Goal: Information Seeking & Learning: Find specific fact

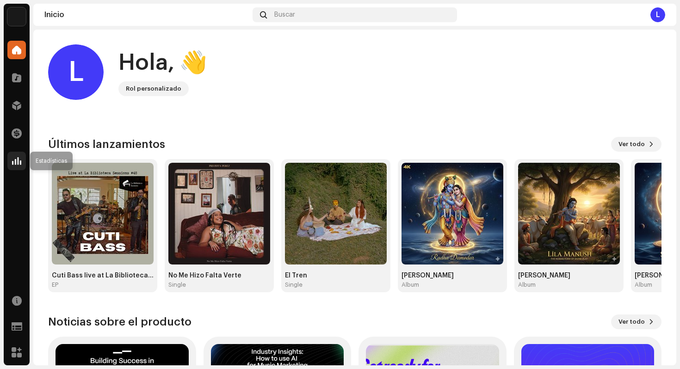
click at [15, 159] on span at bounding box center [16, 160] width 9 height 7
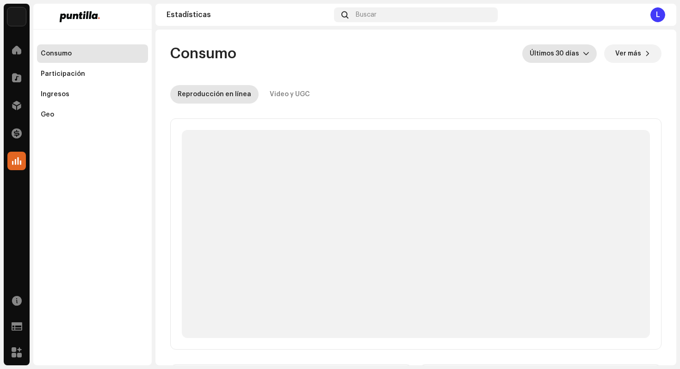
click at [572, 53] on span "Últimos 30 días" at bounding box center [555, 53] width 53 height 18
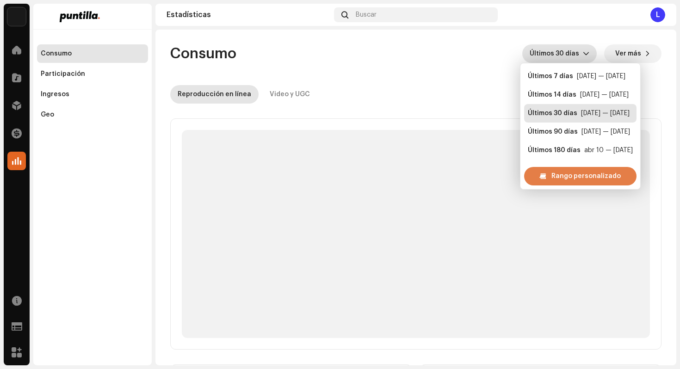
click at [558, 172] on span "Rango personalizado" at bounding box center [585, 176] width 69 height 18
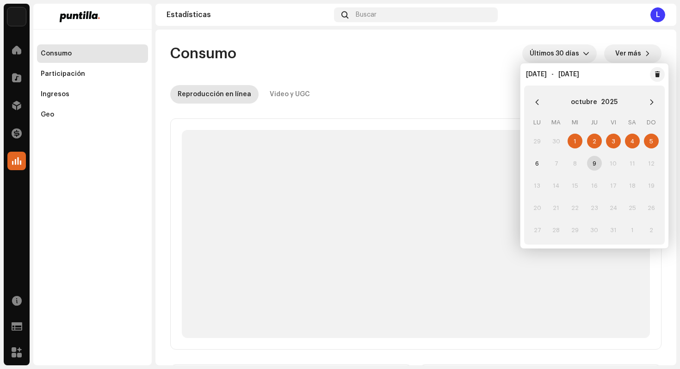
click at [537, 92] on div "octubre 2025" at bounding box center [594, 102] width 133 height 26
click at [536, 94] on button "Previous Month" at bounding box center [537, 102] width 18 height 18
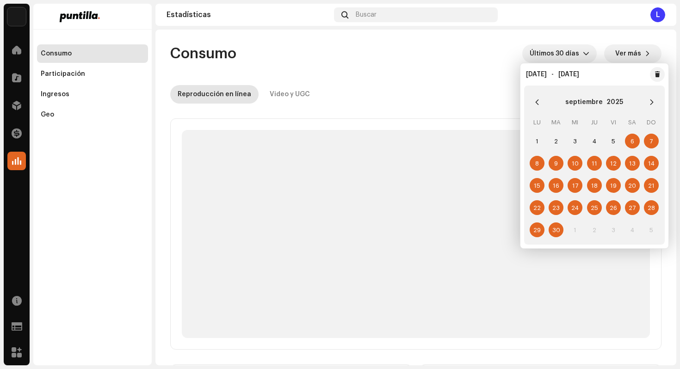
click at [537, 232] on span "29" at bounding box center [536, 229] width 15 height 15
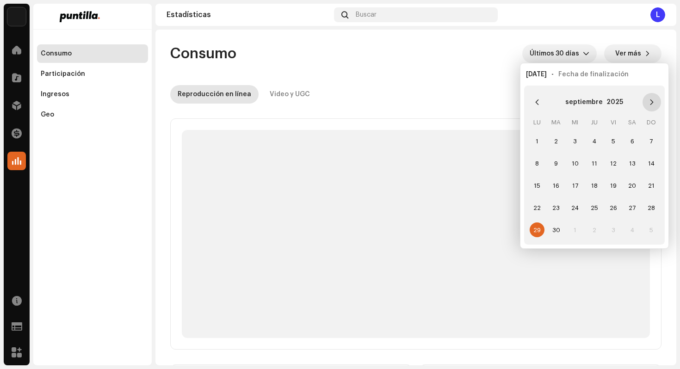
click at [653, 99] on icon "Next Month" at bounding box center [651, 102] width 6 height 6
click at [652, 141] on span "5" at bounding box center [651, 141] width 15 height 15
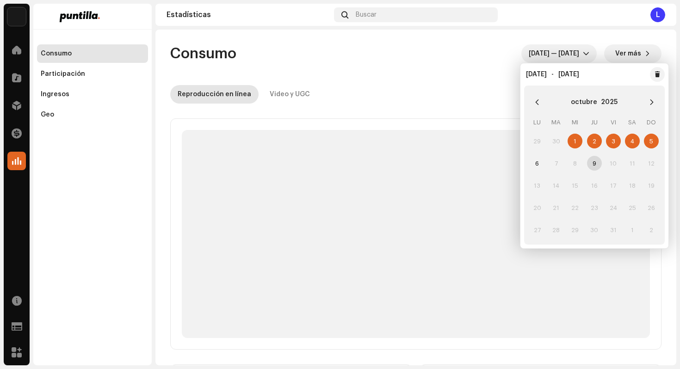
click at [460, 73] on re-o-consumption-dashboard-header "Consumo sept 29 — oct 5 Ver más Reproducción en línea Video y UGC" at bounding box center [415, 70] width 491 height 81
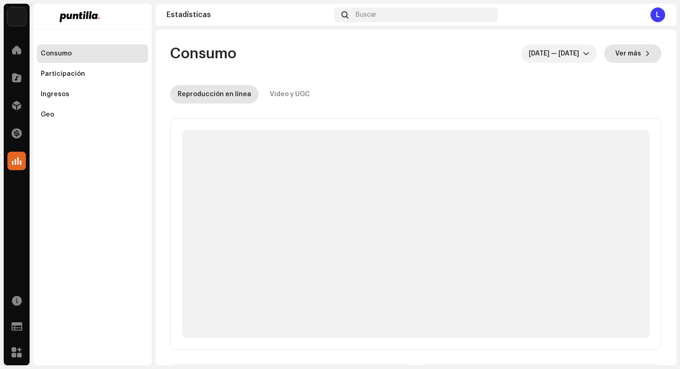
click at [630, 56] on span "Ver más" at bounding box center [628, 53] width 26 height 18
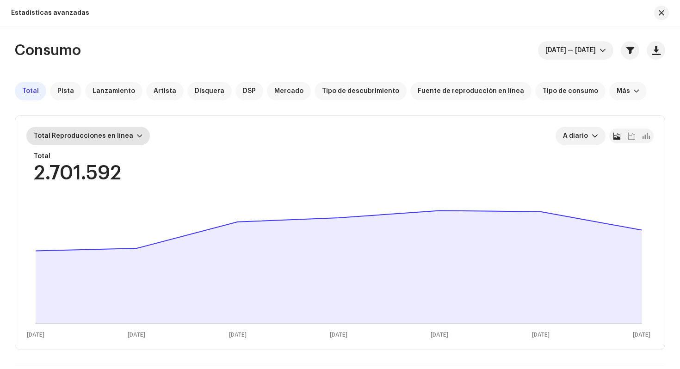
click at [125, 138] on span "Total Reproducciones en línea" at bounding box center [83, 136] width 99 height 6
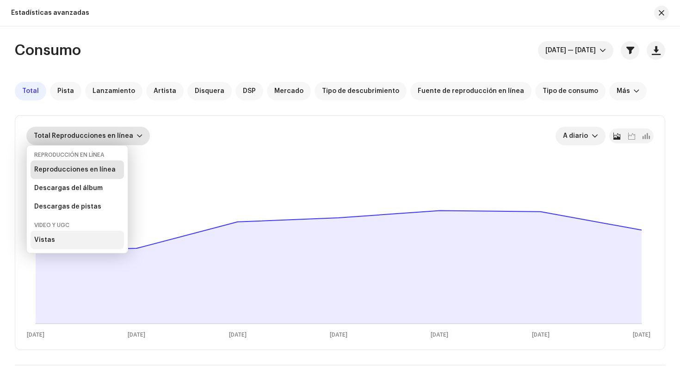
click at [63, 240] on div "Vistas" at bounding box center [77, 240] width 93 height 18
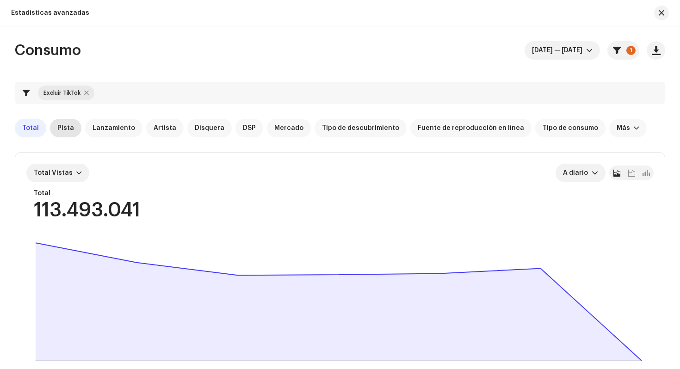
click at [60, 131] on span "Pista" at bounding box center [65, 127] width 17 height 7
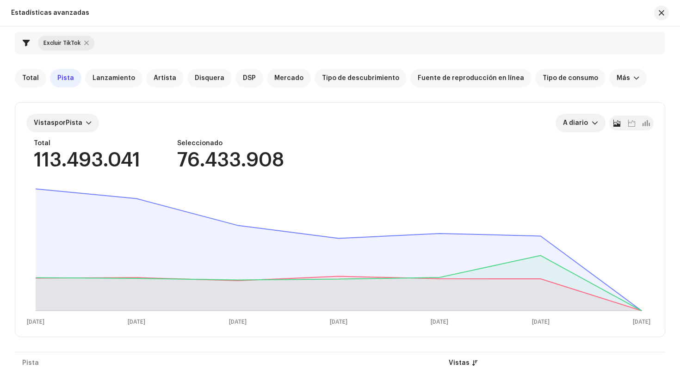
scroll to position [48, 0]
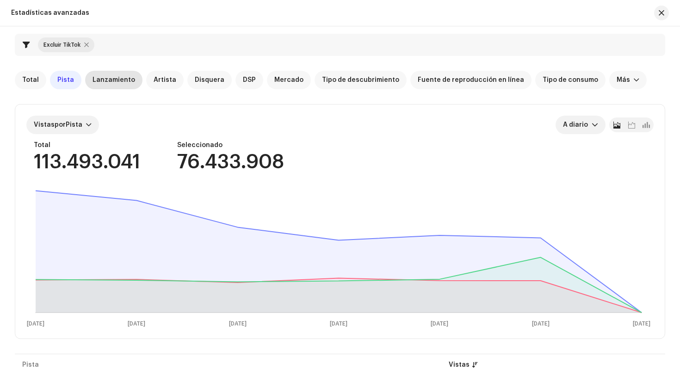
click at [98, 83] on span "Lanzamiento" at bounding box center [113, 79] width 43 height 7
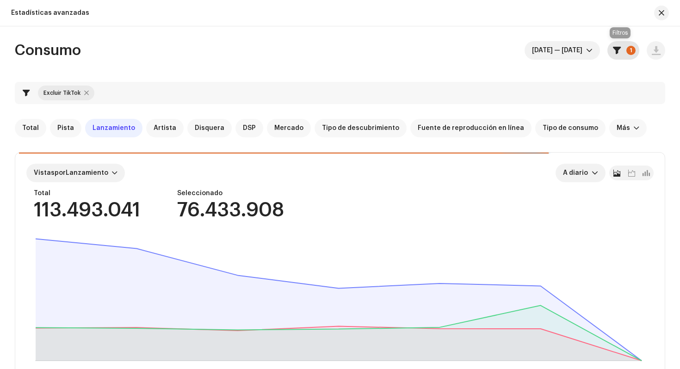
click at [613, 50] on span "button" at bounding box center [617, 50] width 8 height 7
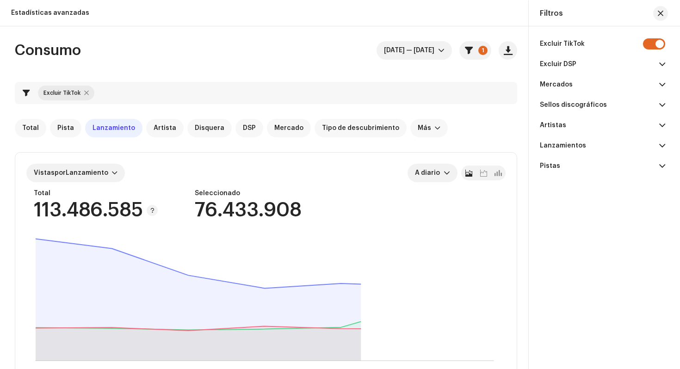
click at [659, 61] on span at bounding box center [662, 64] width 6 height 7
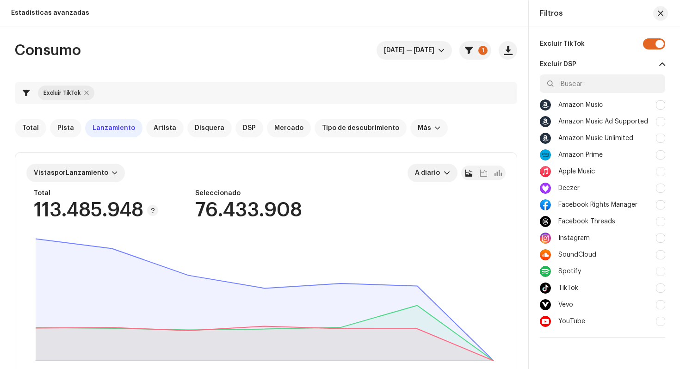
click at [657, 241] on div at bounding box center [660, 237] width 9 height 9
checkbox input "true"
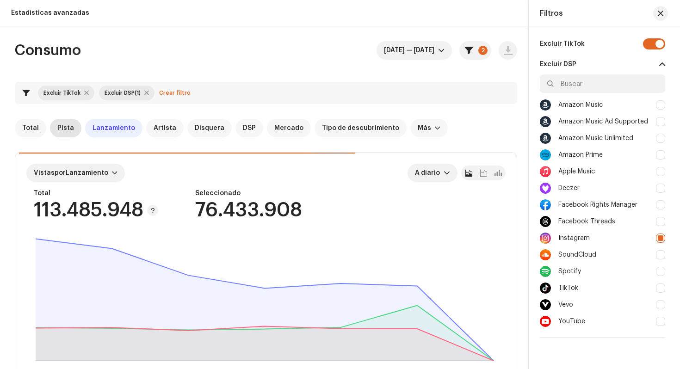
click at [66, 129] on span "Pista" at bounding box center [65, 127] width 17 height 7
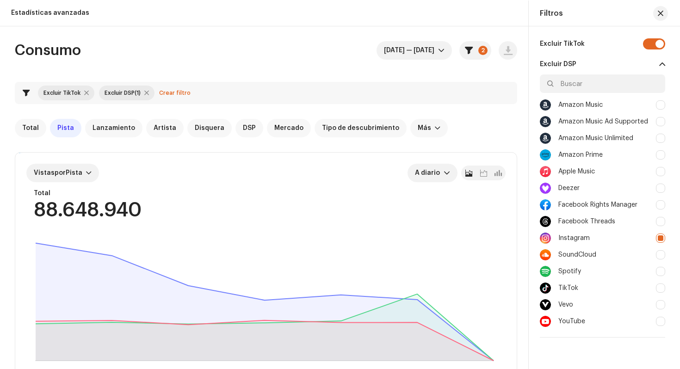
click at [84, 94] on div at bounding box center [86, 92] width 5 height 7
checkbox input "false"
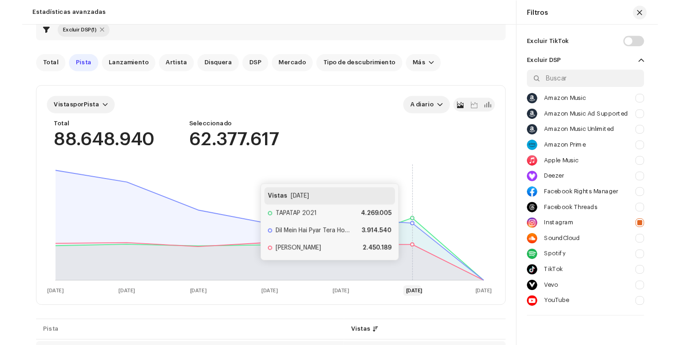
scroll to position [80, 0]
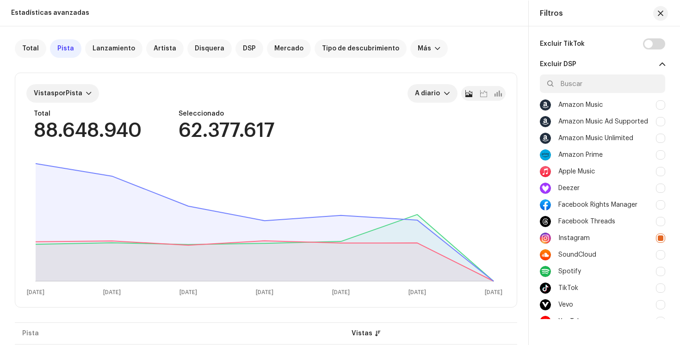
click at [659, 205] on div at bounding box center [660, 204] width 9 height 9
checkbox input "true"
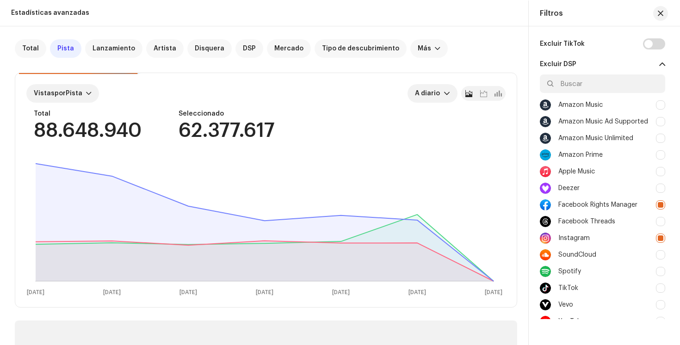
click at [657, 238] on div at bounding box center [660, 237] width 9 height 9
checkbox input "false"
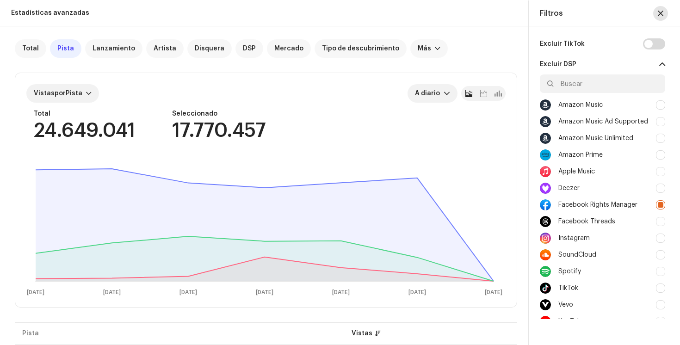
click at [661, 10] on span "button" at bounding box center [660, 13] width 6 height 7
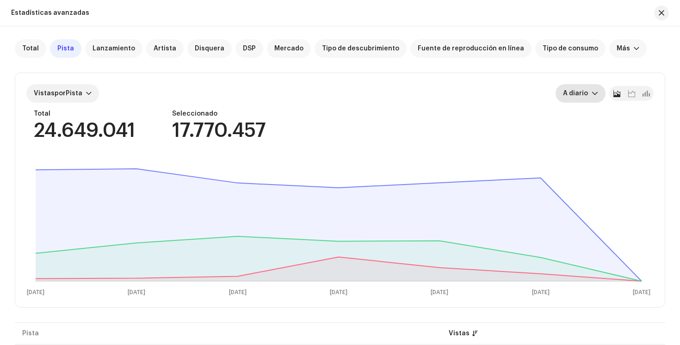
click at [591, 97] on div "dropdown trigger" at bounding box center [594, 93] width 6 height 18
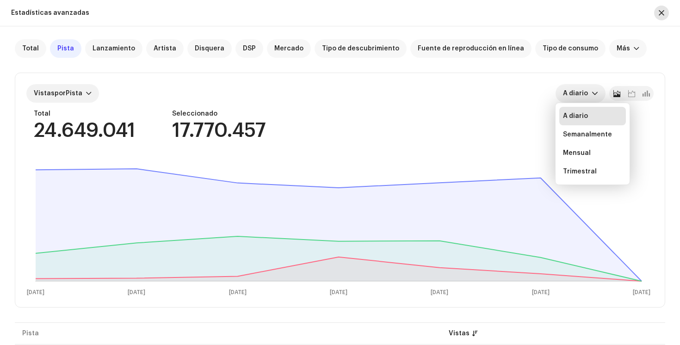
click at [660, 12] on span "button" at bounding box center [661, 12] width 6 height 7
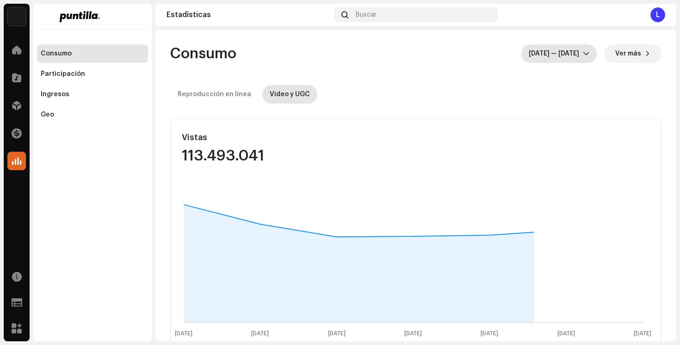
click at [583, 54] on icon "dropdown trigger" at bounding box center [586, 53] width 6 height 6
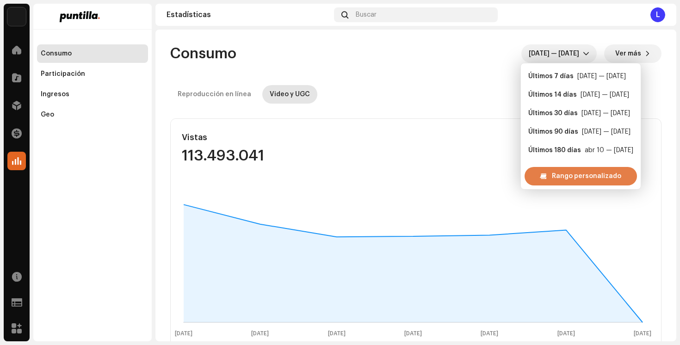
click at [551, 177] on div "Rango personalizado" at bounding box center [580, 176] width 112 height 18
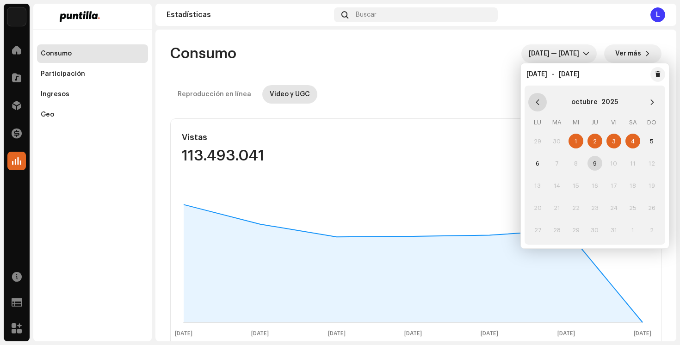
click at [536, 101] on icon "Previous Month" at bounding box center [537, 102] width 6 height 6
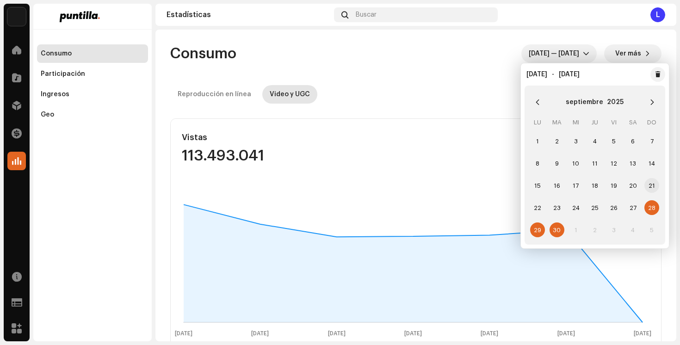
click at [653, 186] on span "21" at bounding box center [651, 185] width 15 height 15
click at [540, 209] on span "22" at bounding box center [537, 207] width 15 height 15
click at [652, 208] on span "28" at bounding box center [651, 207] width 15 height 15
click at [534, 213] on span "22" at bounding box center [537, 207] width 15 height 15
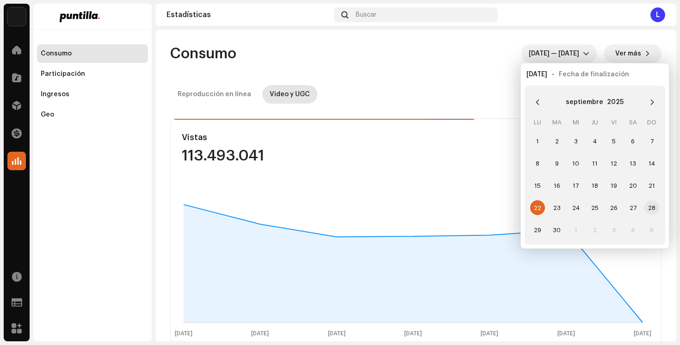
click at [650, 205] on span "28" at bounding box center [651, 207] width 15 height 15
click at [452, 51] on div "Consumo sept 22 — sept 28 Ver más" at bounding box center [415, 53] width 491 height 18
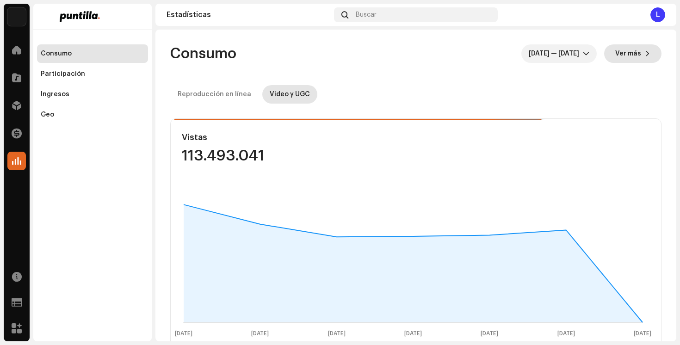
click at [618, 61] on span "Ver más" at bounding box center [628, 53] width 26 height 18
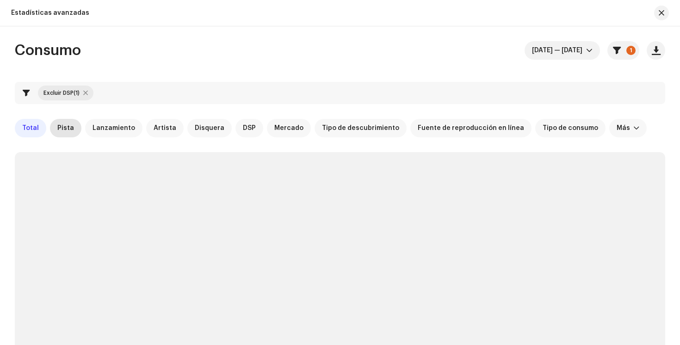
click at [54, 133] on div "Pista" at bounding box center [65, 128] width 31 height 18
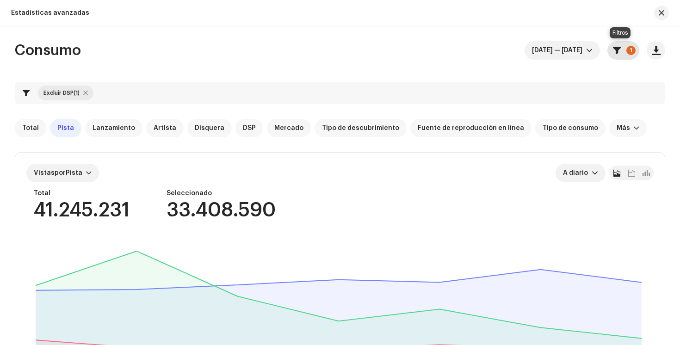
click at [622, 51] on button "1" at bounding box center [623, 50] width 32 height 18
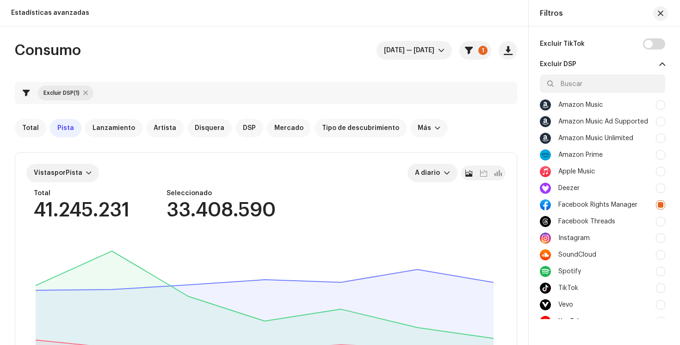
click at [657, 241] on div at bounding box center [660, 237] width 9 height 9
checkbox input "true"
click at [657, 203] on div at bounding box center [660, 204] width 9 height 9
checkbox input "false"
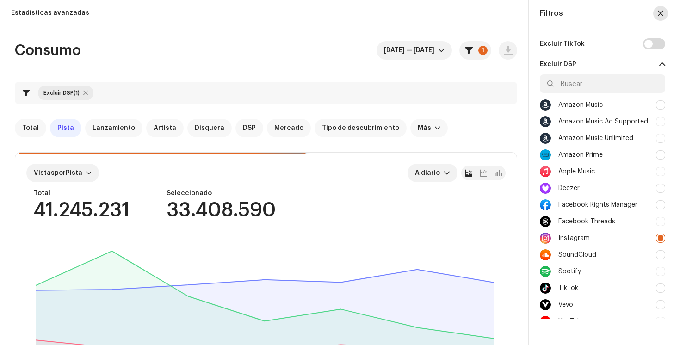
click at [661, 14] on span "button" at bounding box center [660, 13] width 6 height 7
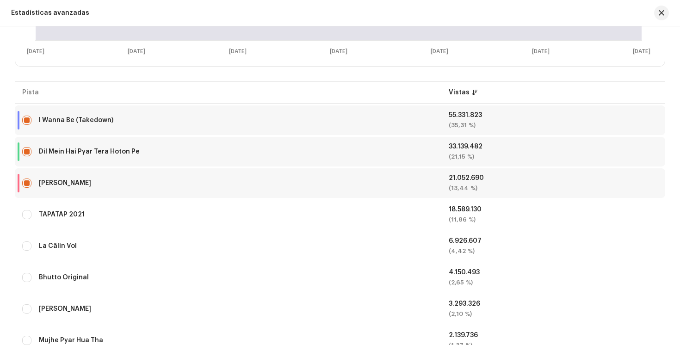
scroll to position [212, 0]
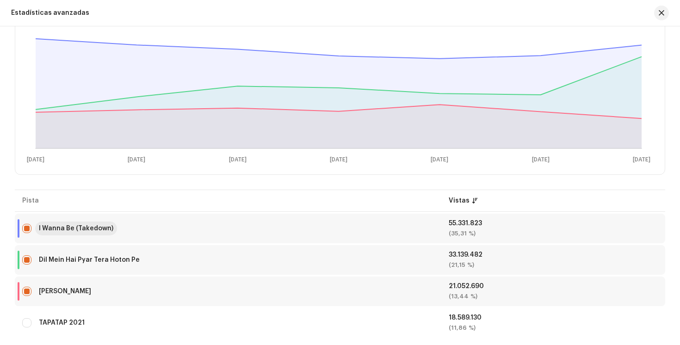
click at [90, 227] on div "I Wanna Be (Takedown)" at bounding box center [76, 228] width 74 height 6
click at [104, 260] on div "Dil Mein Hai Pyar Tera Hoton Pe" at bounding box center [89, 260] width 101 height 6
click at [54, 293] on div "Nede Nede" at bounding box center [65, 291] width 52 height 6
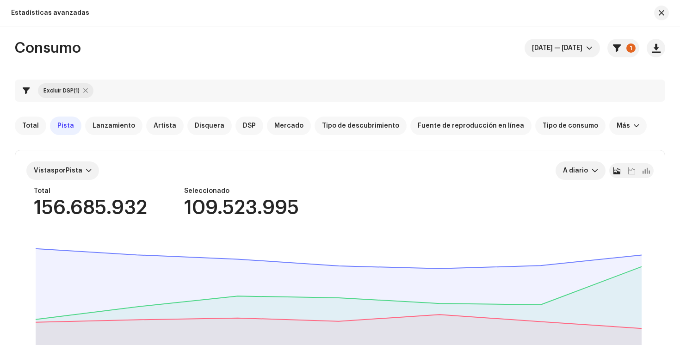
scroll to position [0, 0]
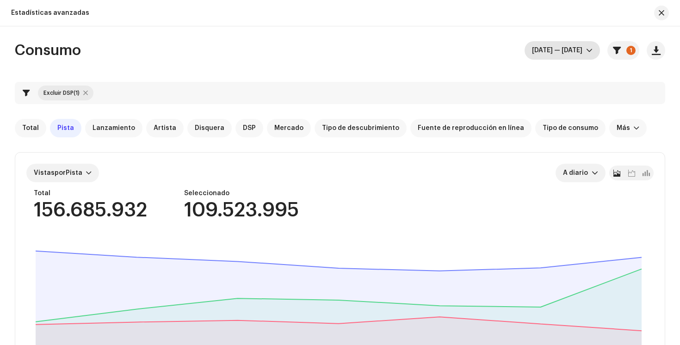
click at [586, 52] on icon "dropdown trigger" at bounding box center [589, 50] width 6 height 6
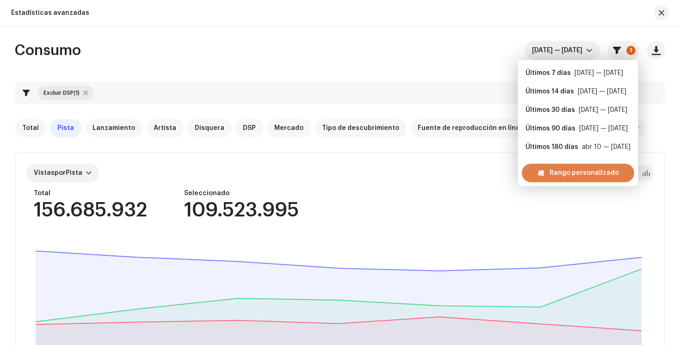
click at [557, 172] on span "Rango personalizado" at bounding box center [583, 173] width 69 height 18
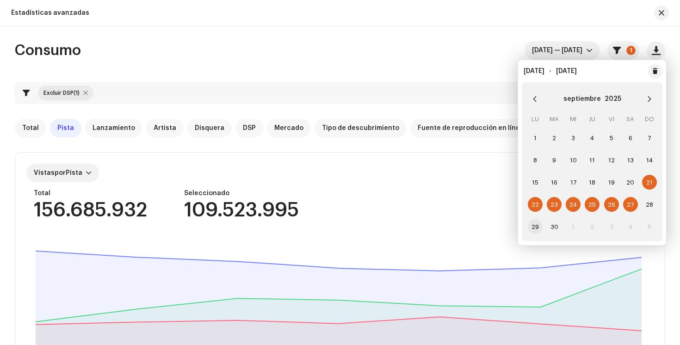
click at [534, 227] on span "29" at bounding box center [535, 226] width 15 height 15
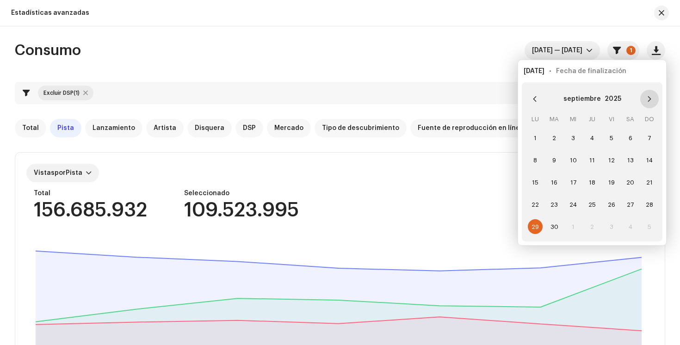
click at [646, 98] on icon "Next Month" at bounding box center [649, 99] width 6 height 6
click at [646, 137] on span "5" at bounding box center [649, 137] width 15 height 15
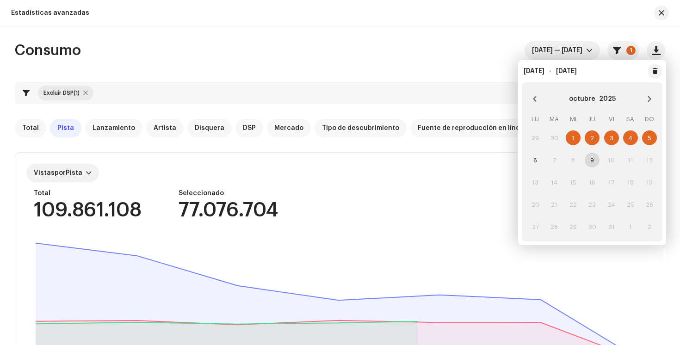
click at [439, 54] on div "Consumo sept 29 — oct 5 1" at bounding box center [340, 50] width 650 height 18
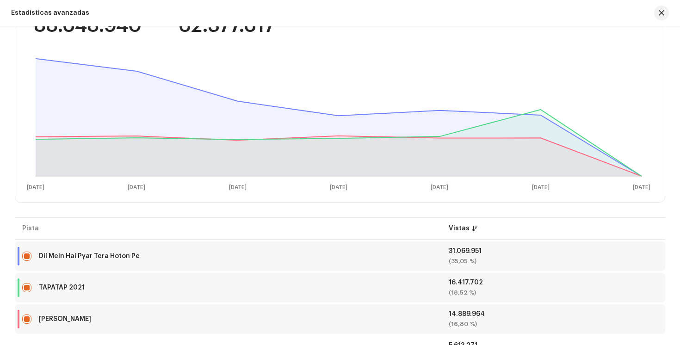
scroll to position [183, 0]
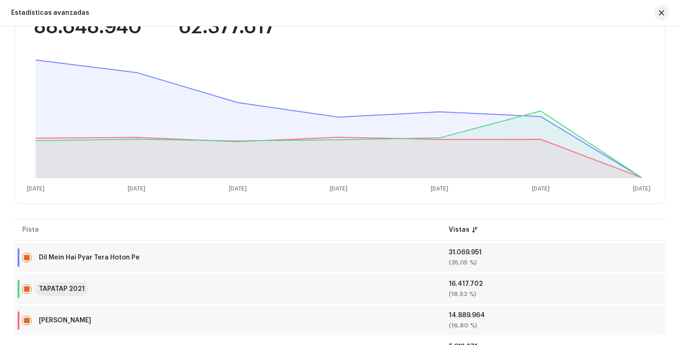
click at [63, 288] on div "TAPATAP 2021" at bounding box center [62, 289] width 46 height 6
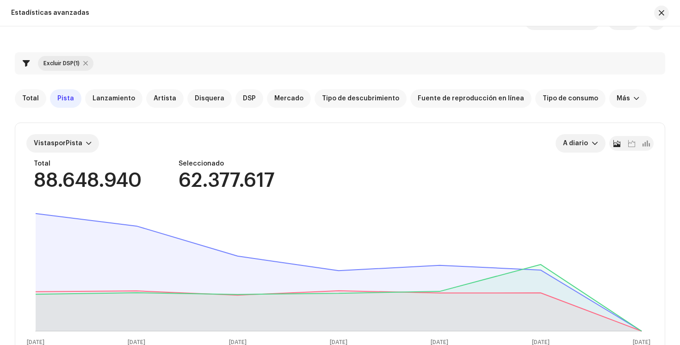
scroll to position [0, 0]
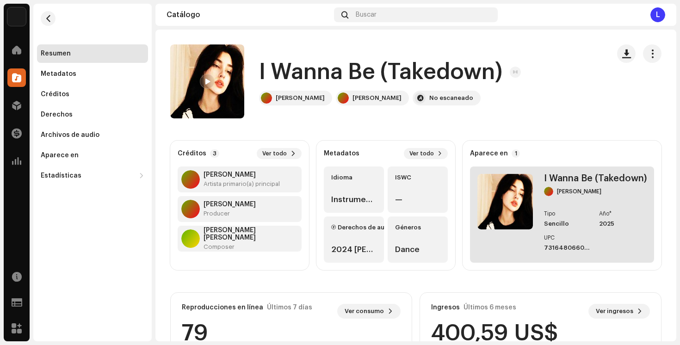
click at [552, 247] on div "7316480660614" at bounding box center [568, 247] width 48 height 7
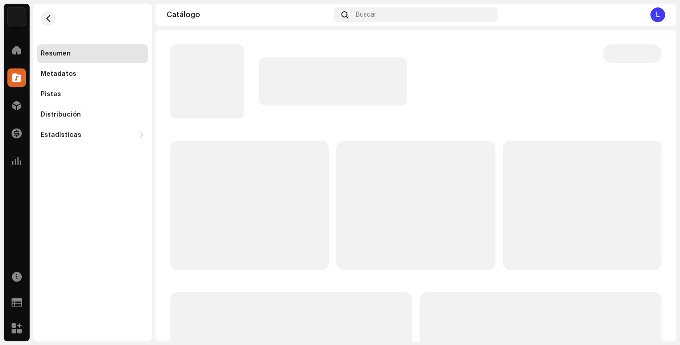
click at [552, 247] on p-skeleton at bounding box center [582, 205] width 159 height 129
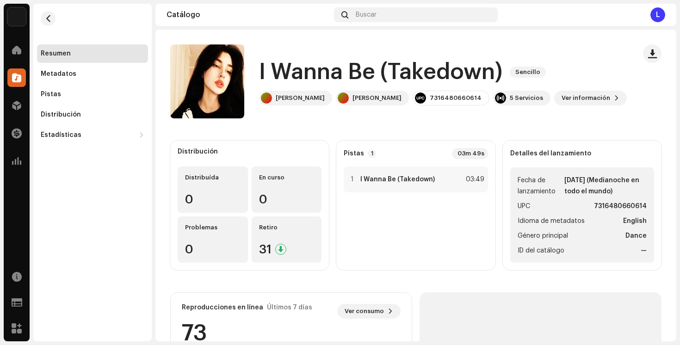
click at [608, 202] on strong "7316480660614" at bounding box center [620, 206] width 53 height 11
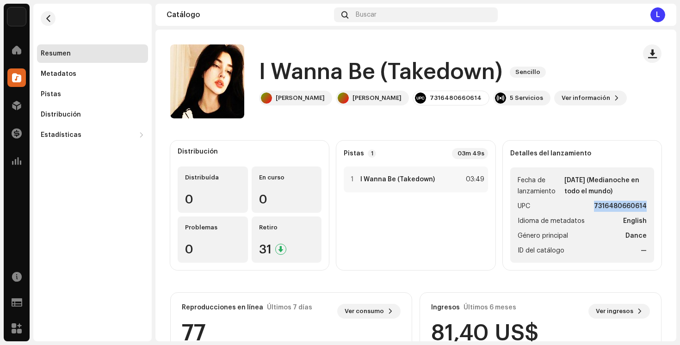
click at [608, 202] on strong "7316480660614" at bounding box center [620, 206] width 53 height 11
copy strong "7316480660614"
click at [50, 19] on span "button" at bounding box center [48, 18] width 7 height 7
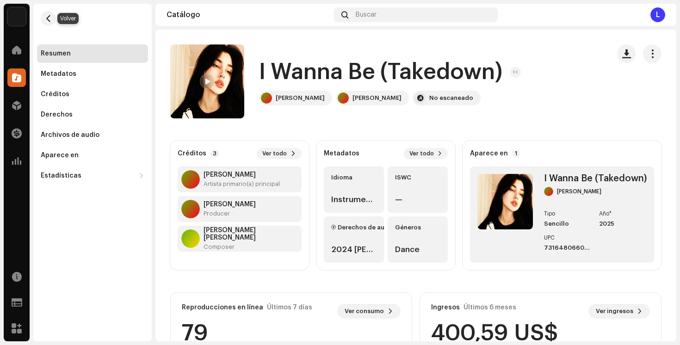
click at [50, 19] on span "button" at bounding box center [48, 18] width 7 height 7
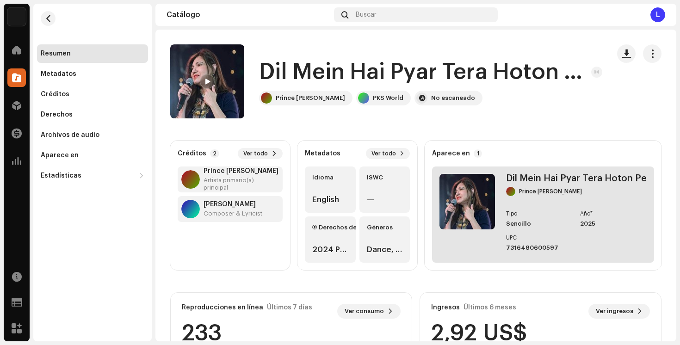
click at [528, 248] on div "7316480600597" at bounding box center [539, 247] width 67 height 7
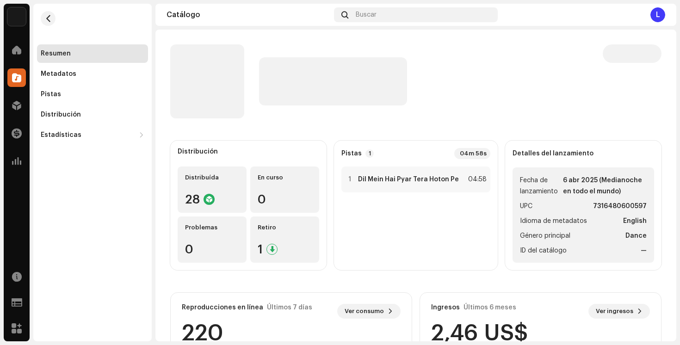
click at [618, 205] on strong "7316480600597" at bounding box center [620, 206] width 54 height 11
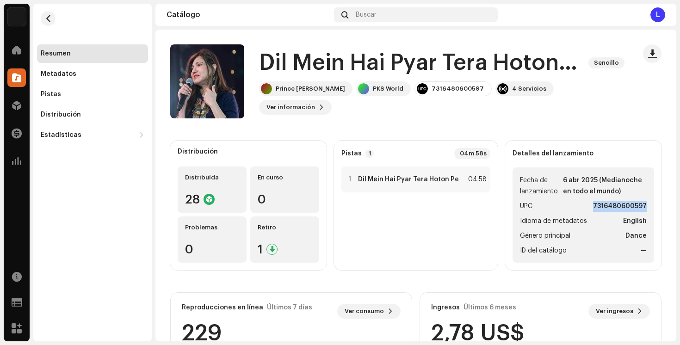
click at [618, 205] on strong "7316480600597" at bounding box center [620, 206] width 54 height 11
copy strong "7316480600597"
click at [392, 78] on h1 "Dil Mein Hai Pyar Tera Hoton Pe" at bounding box center [420, 63] width 322 height 30
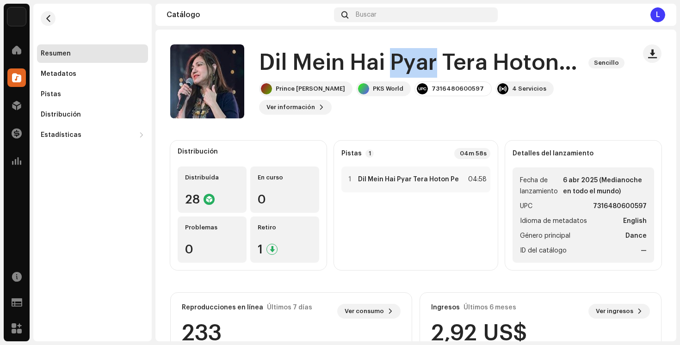
click at [392, 78] on h1 "Dil Mein Hai Pyar Tera Hoton Pe" at bounding box center [420, 63] width 322 height 30
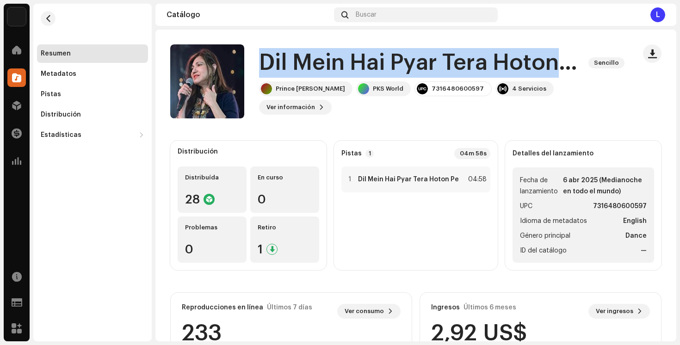
click at [392, 78] on h1 "Dil Mein Hai Pyar Tera Hoton Pe" at bounding box center [420, 63] width 322 height 30
copy div "Dil Mein Hai Pyar Tera Hoton Pe Sencillo"
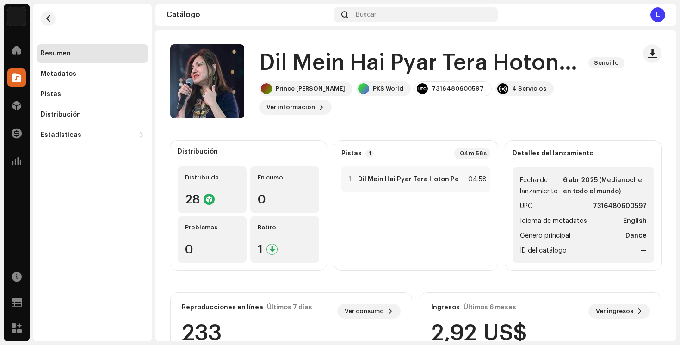
click at [602, 206] on strong "7316480600597" at bounding box center [620, 206] width 54 height 11
copy strong "7316480600597"
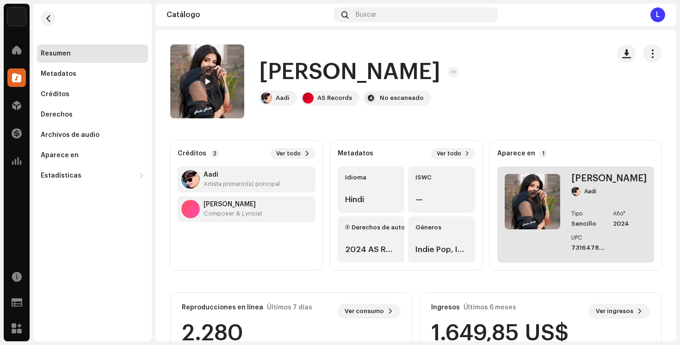
click at [541, 250] on re-a-cover at bounding box center [531, 214] width 55 height 81
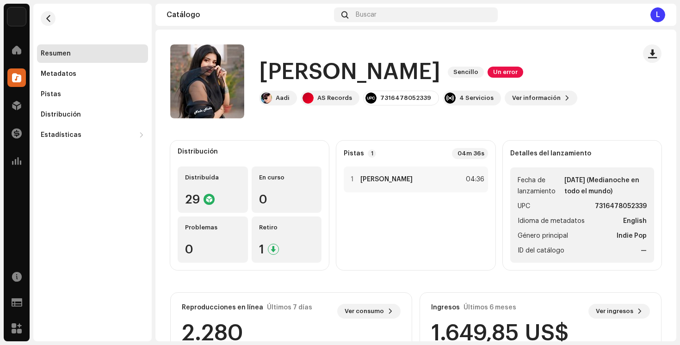
click at [614, 208] on strong "7316478052339" at bounding box center [621, 206] width 52 height 11
copy strong "7316478052339"
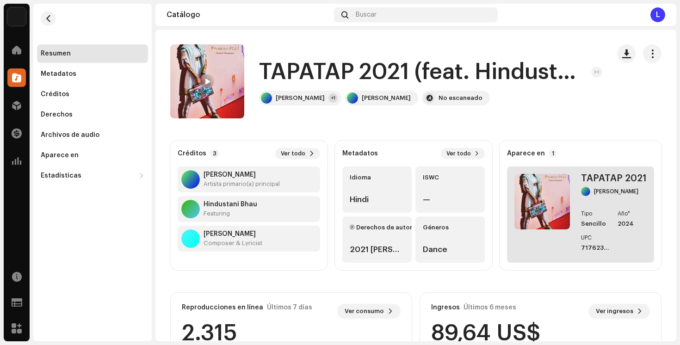
click at [589, 244] on div "UPC 717623087263" at bounding box center [595, 243] width 29 height 17
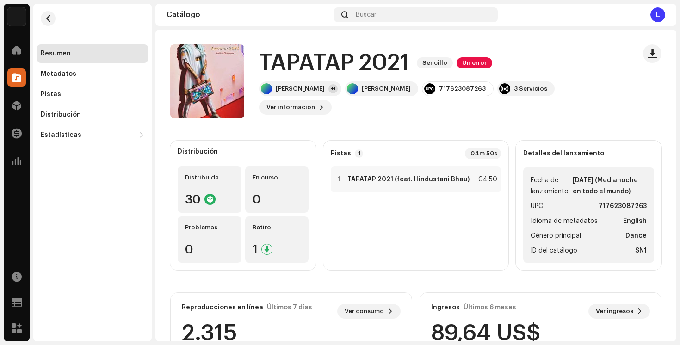
click at [308, 66] on h1 "TAPATAP 2021" at bounding box center [334, 63] width 150 height 30
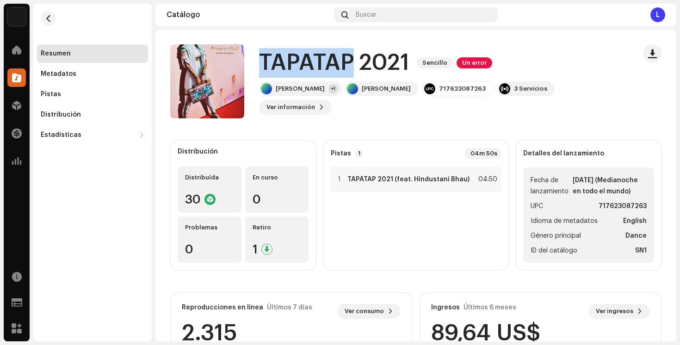
click at [308, 66] on h1 "TAPATAP 2021" at bounding box center [334, 63] width 150 height 30
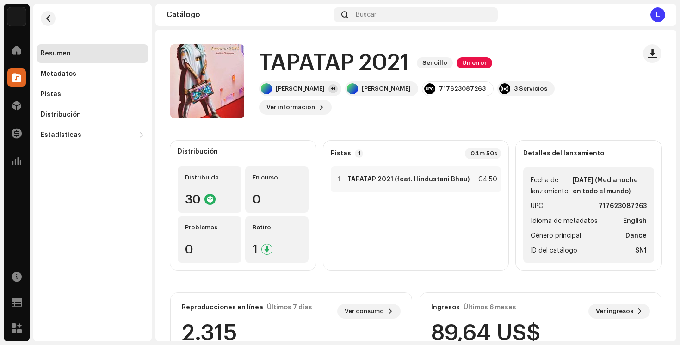
click at [616, 212] on strong "717623087263" at bounding box center [622, 206] width 48 height 11
copy strong "717623087263"
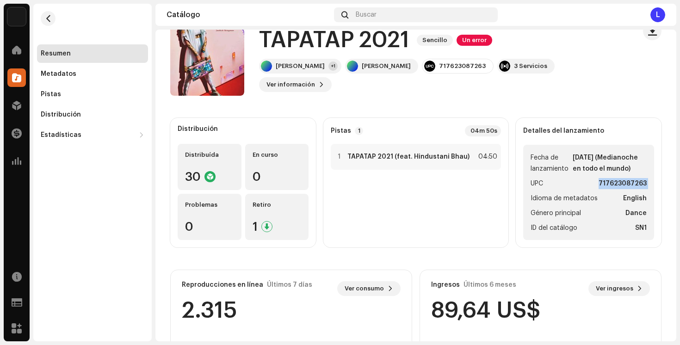
scroll to position [18, 0]
